Goal: Information Seeking & Learning: Check status

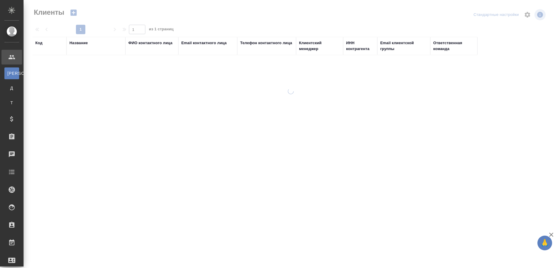
select select "RU"
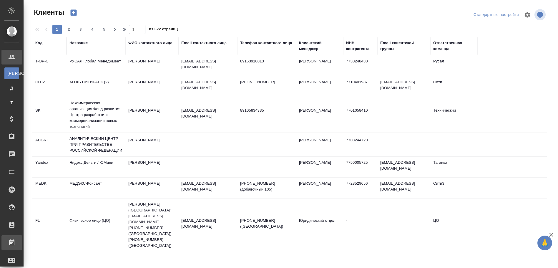
click at [12, 243] on div "Работы" at bounding box center [4, 242] width 15 height 9
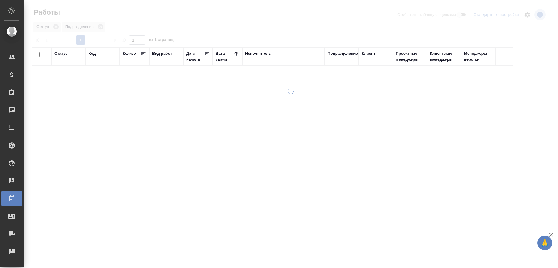
click at [273, 25] on div at bounding box center [291, 131] width 534 height 262
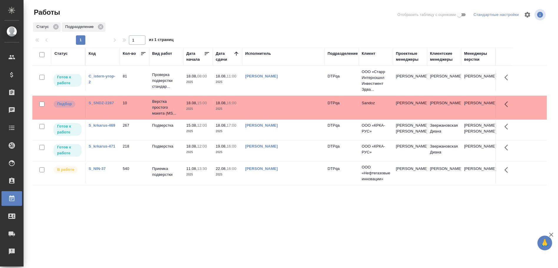
click at [371, 252] on div "Статус Код Кол-во Вид работ Дата начала Дата сдачи Исполнитель Подразделение Кл…" at bounding box center [289, 153] width 514 height 212
click at [207, 262] on div ".cls-1 fill:#fff; AWATERA Chulets Elena Клиенты Спецификации Заказы 0 Чаты Todo…" at bounding box center [279, 134] width 558 height 268
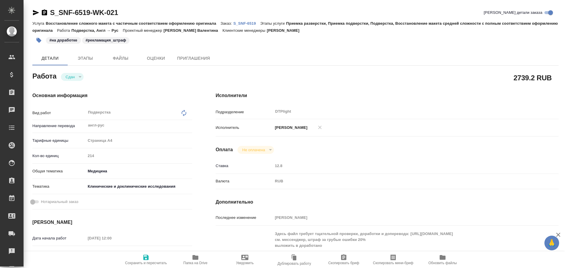
type textarea "x"
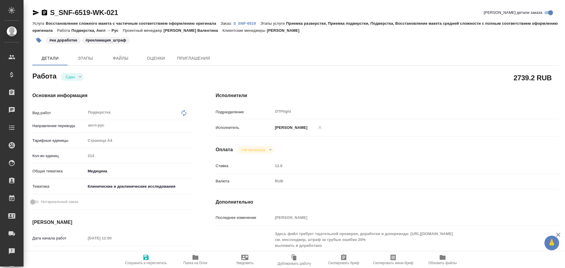
type textarea "x"
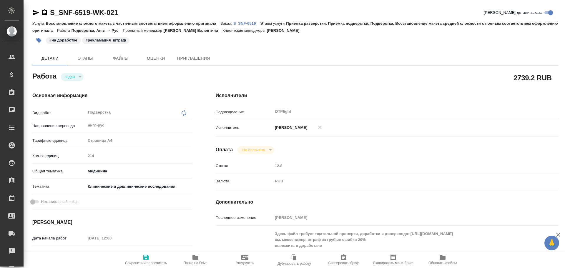
type textarea "x"
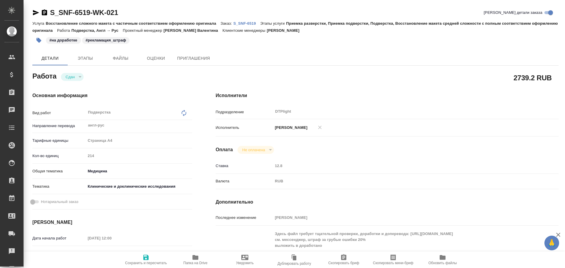
type textarea "x"
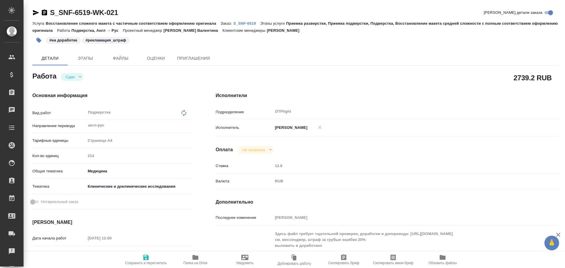
scroll to position [29, 0]
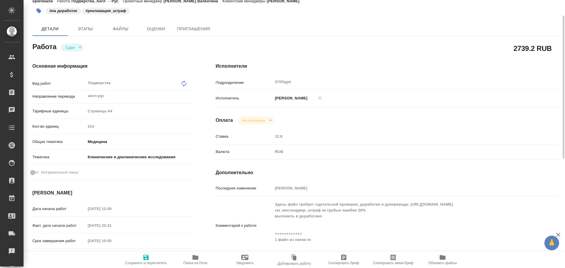
type textarea "x"
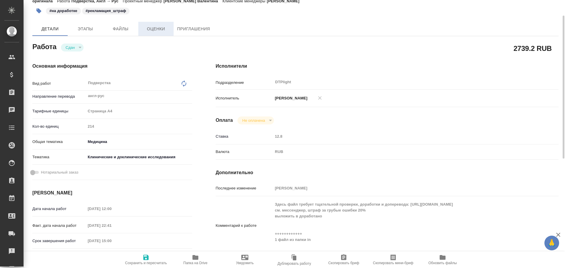
scroll to position [0, 0]
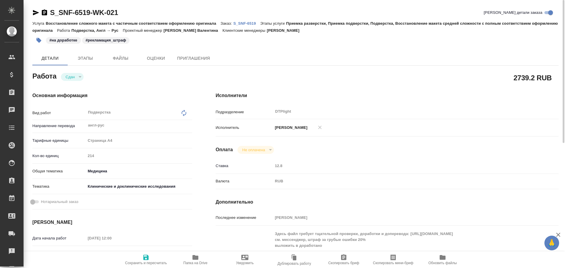
click at [246, 23] on p "S_SNF-6519" at bounding box center [246, 23] width 27 height 4
click at [79, 59] on span "Этапы" at bounding box center [85, 58] width 28 height 7
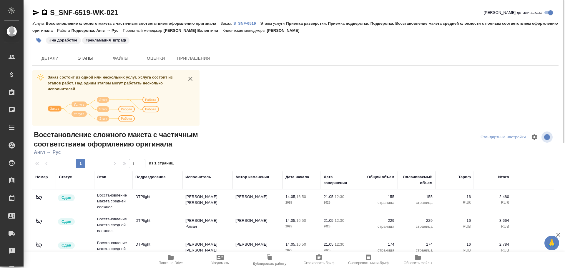
click at [54, 57] on span "Детали" at bounding box center [50, 58] width 28 height 7
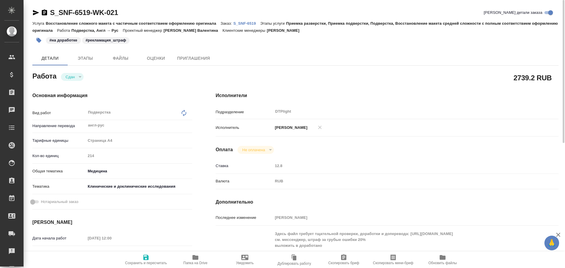
type textarea "x"
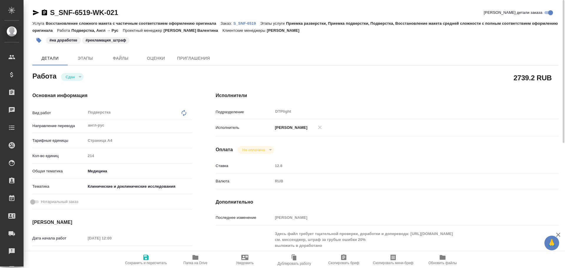
type textarea "x"
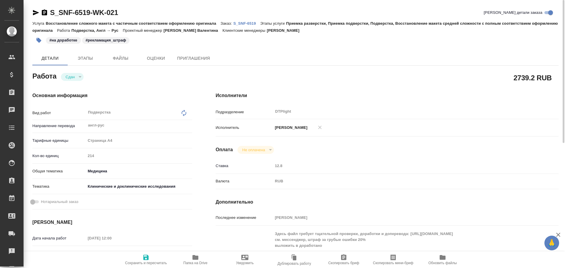
type textarea "x"
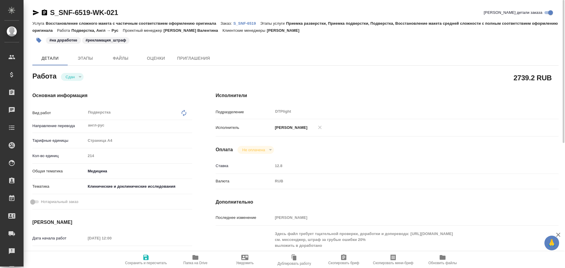
type textarea "x"
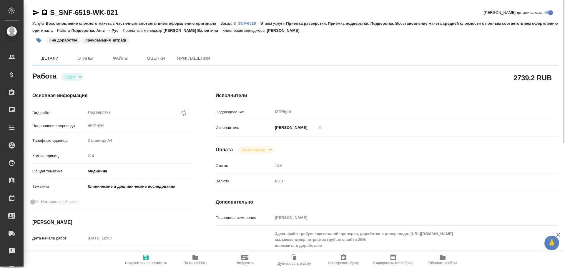
drag, startPoint x: 218, startPoint y: 173, endPoint x: 218, endPoint y: 227, distance: 54.4
click at [218, 173] on div "Ставка 12.8" at bounding box center [387, 168] width 343 height 15
click at [80, 56] on span "Этапы" at bounding box center [85, 58] width 28 height 7
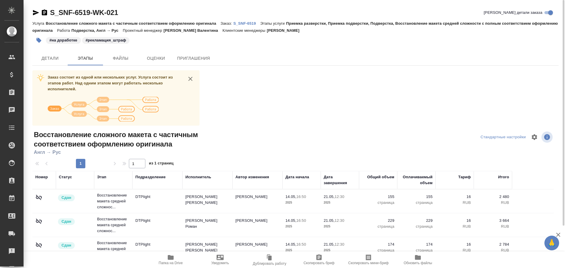
click at [243, 22] on p "S_SNF-6519" at bounding box center [246, 23] width 27 height 4
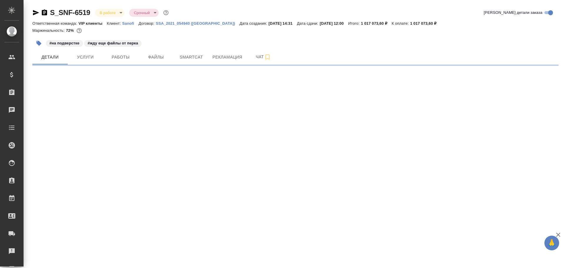
select select "RU"
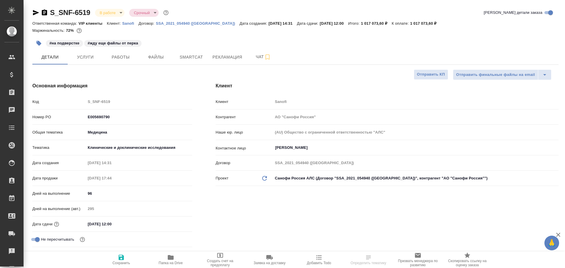
type textarea "x"
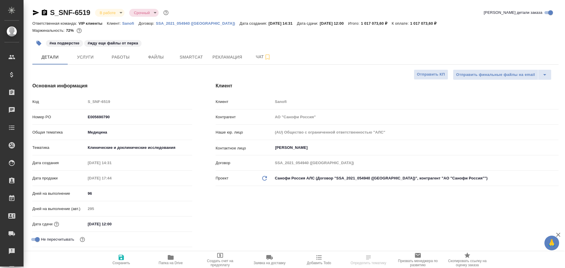
type textarea "x"
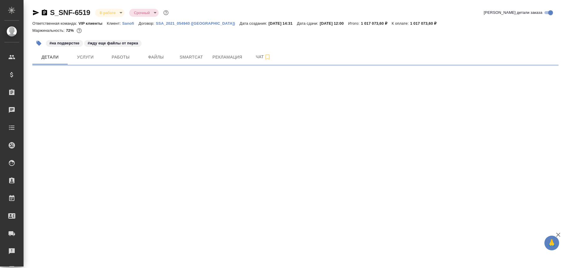
select select "RU"
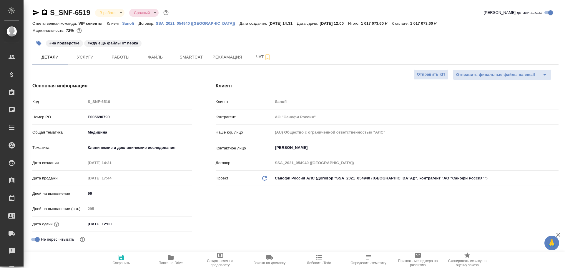
type textarea "x"
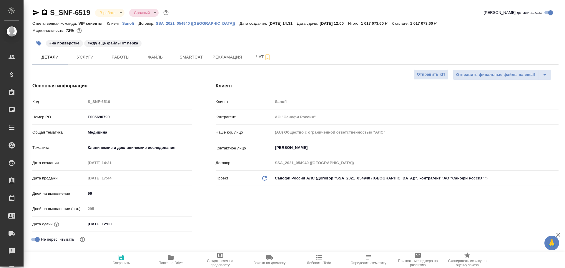
type textarea "x"
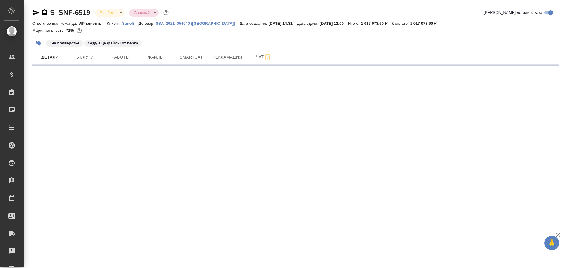
select select "RU"
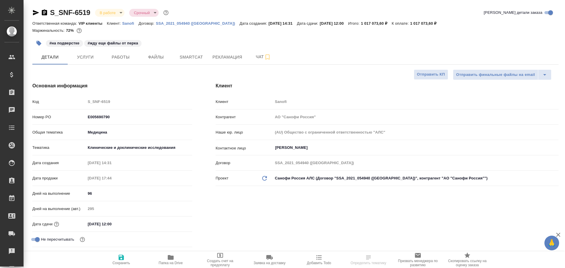
type textarea "x"
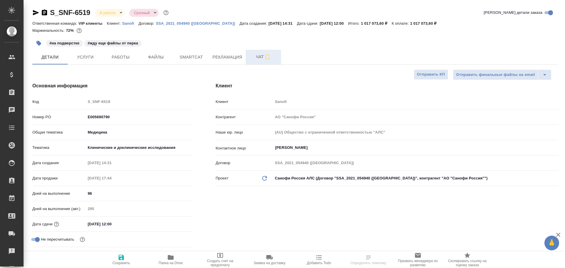
type textarea "x"
click at [260, 61] on button "Чат" at bounding box center [263, 57] width 35 height 15
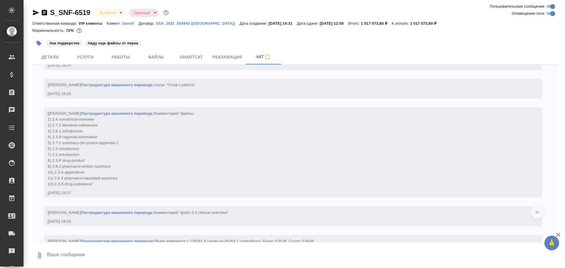
scroll to position [6354, 0]
